Goal: Find specific page/section: Find specific page/section

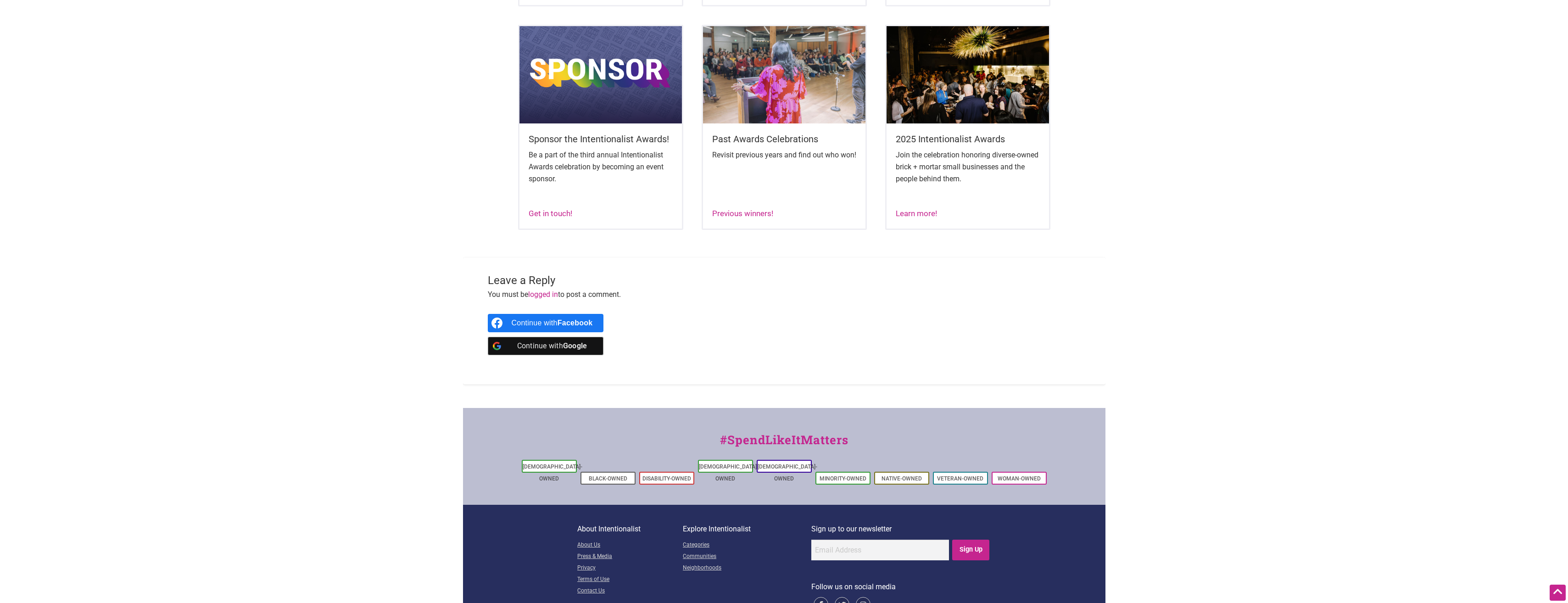
scroll to position [596, 0]
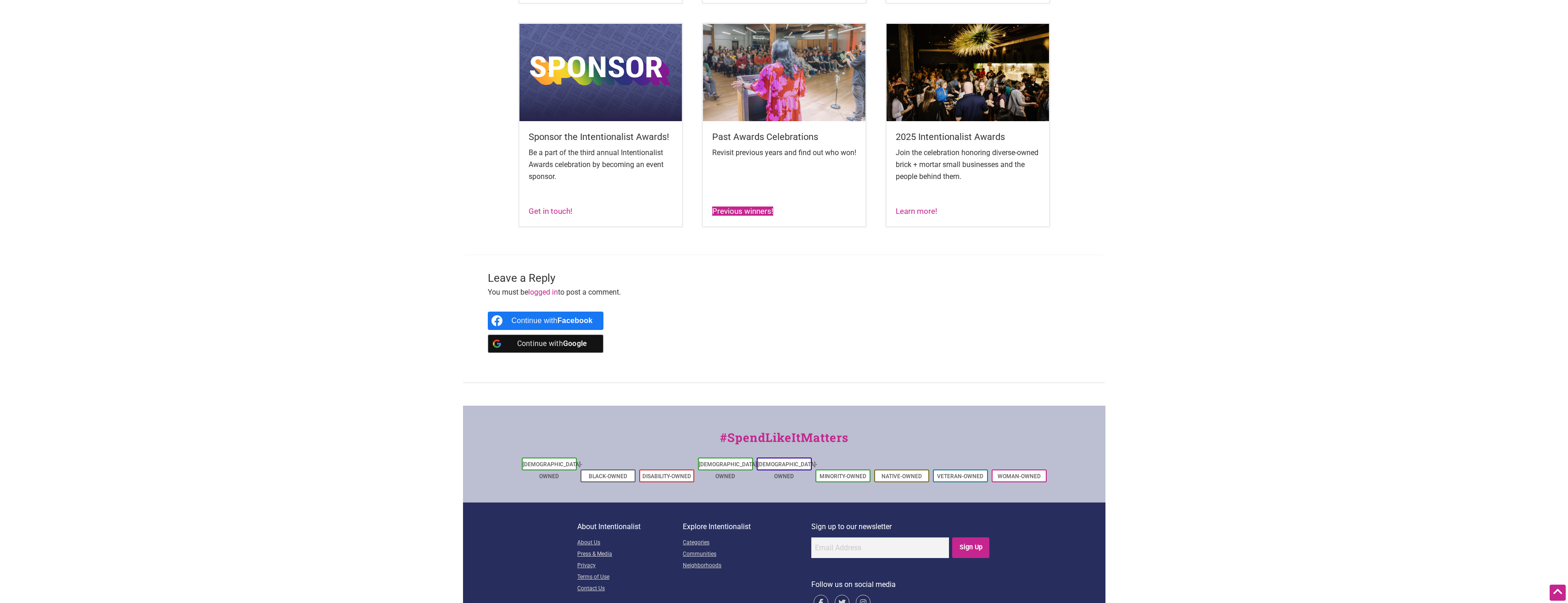
click at [751, 216] on link "Previous winners!" at bounding box center [742, 211] width 61 height 9
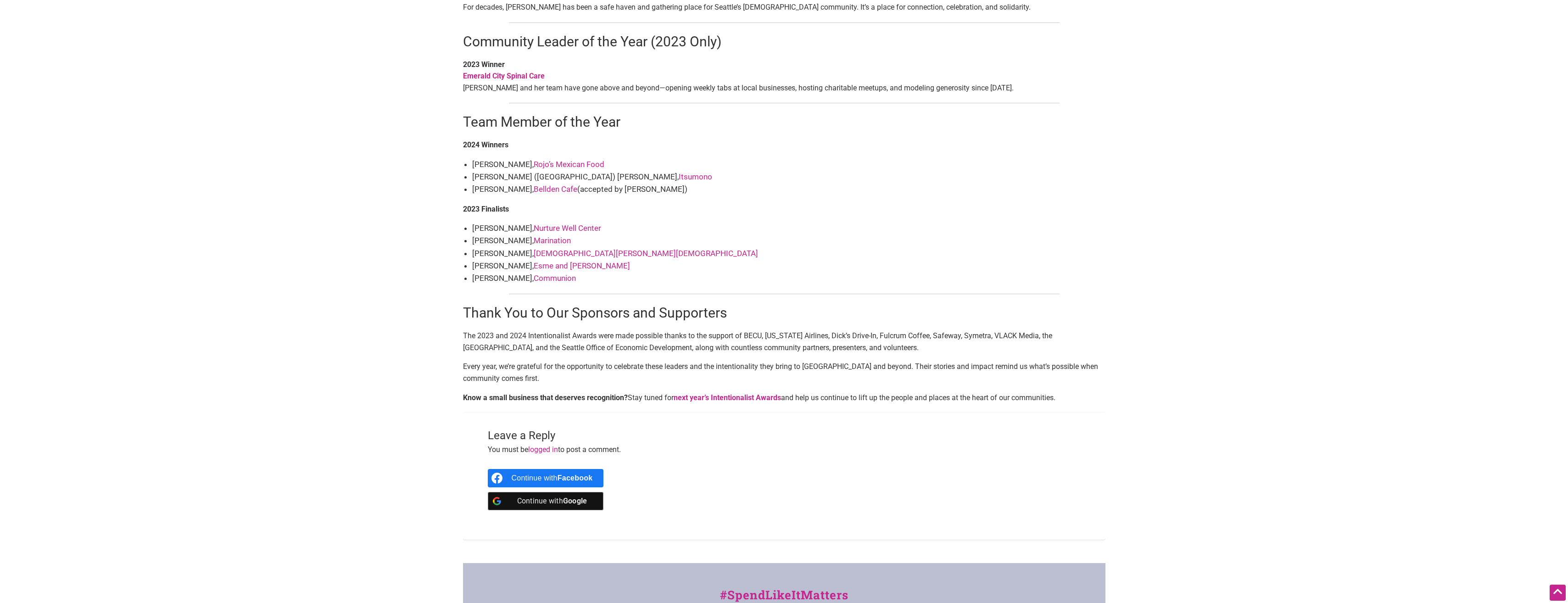
scroll to position [1009, 0]
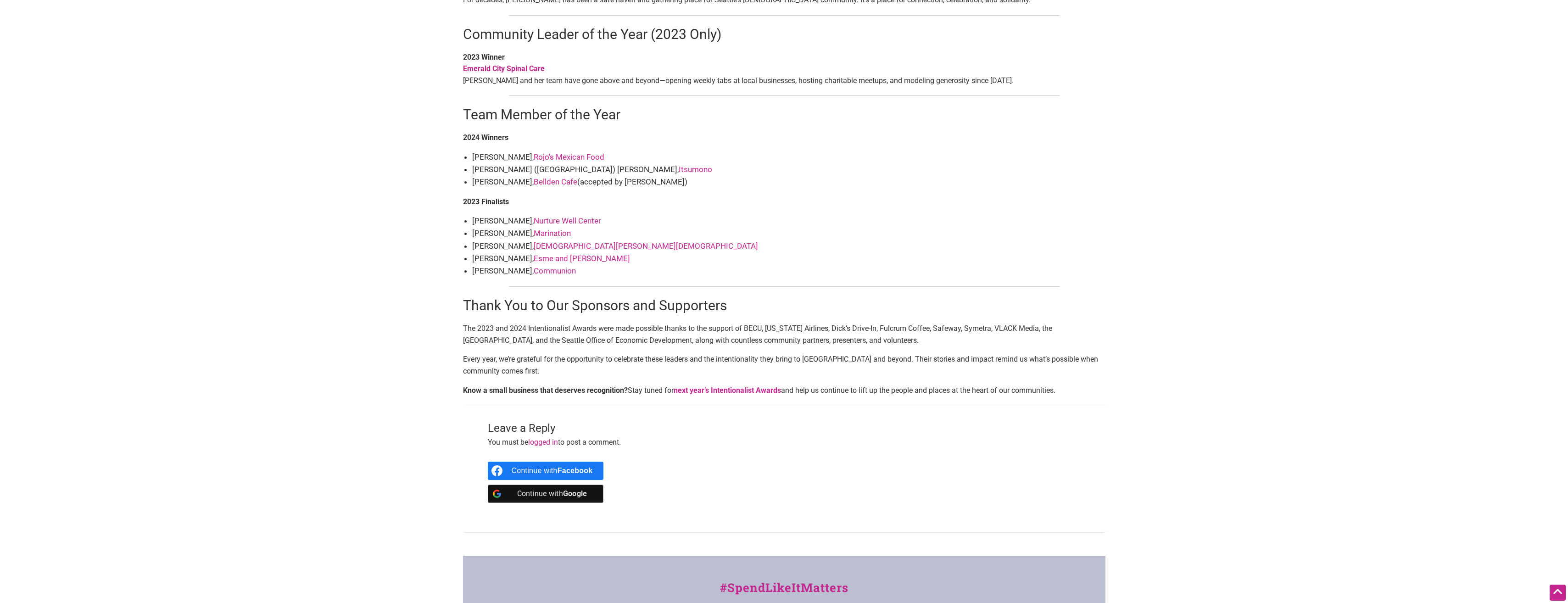
click at [709, 386] on strong "next year’s Intentionalist Awards" at bounding box center [727, 390] width 108 height 9
